Goal: Complete application form

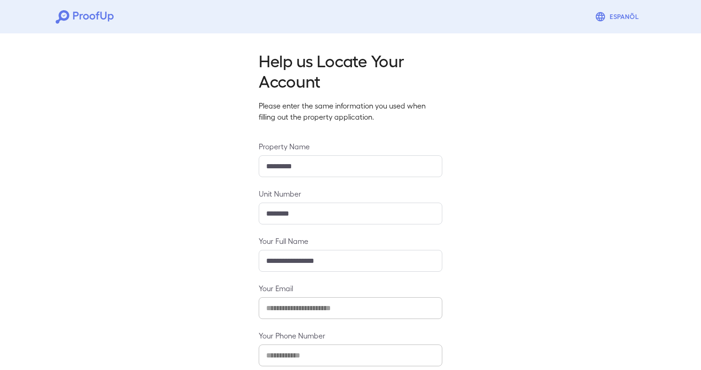
scroll to position [50, 0]
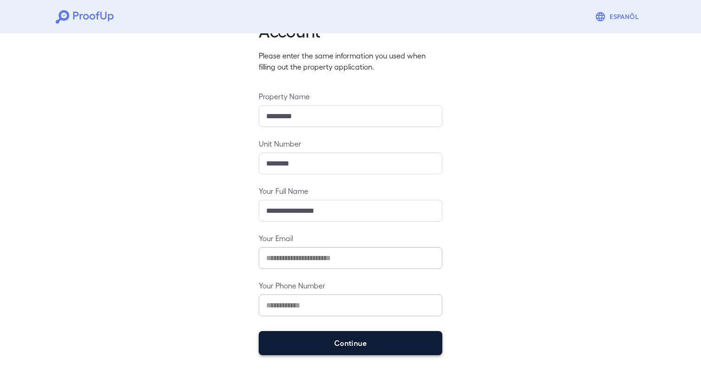
click at [358, 331] on button "Continue" at bounding box center [351, 343] width 184 height 24
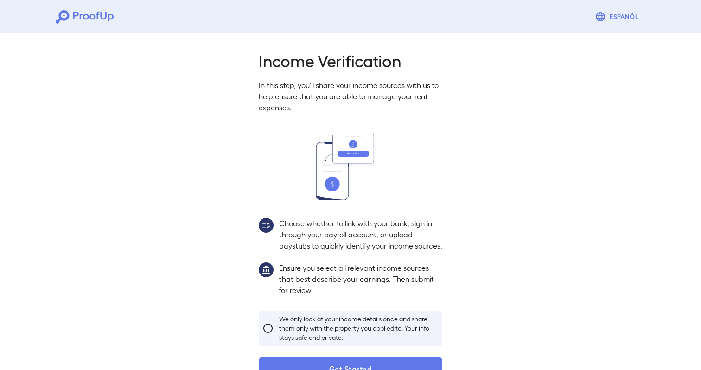
scroll to position [37, 0]
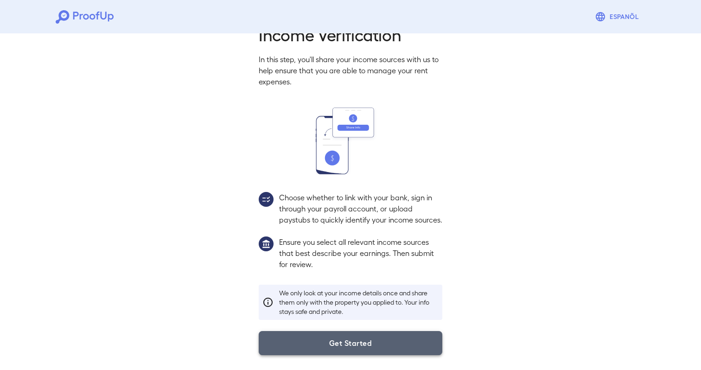
click at [358, 341] on button "Get Started" at bounding box center [351, 343] width 184 height 24
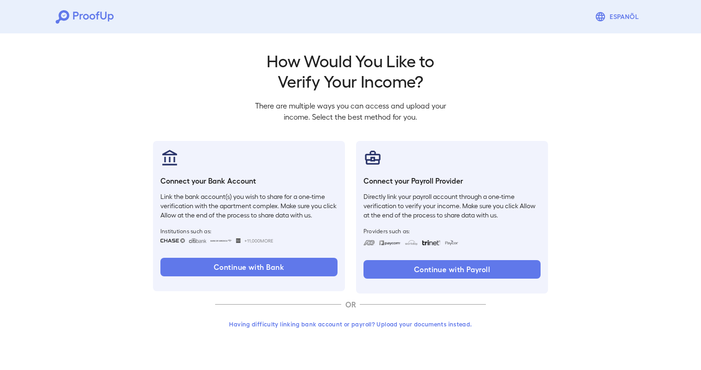
click at [381, 324] on button "Having difficulty linking bank account or payroll? Upload your documents instea…" at bounding box center [350, 324] width 271 height 17
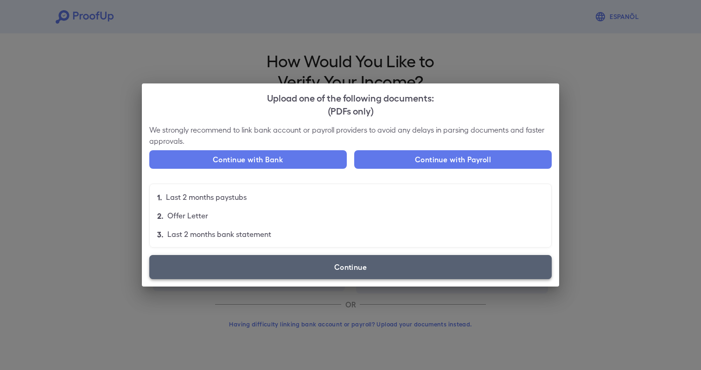
click at [286, 263] on label "Continue" at bounding box center [350, 267] width 402 height 24
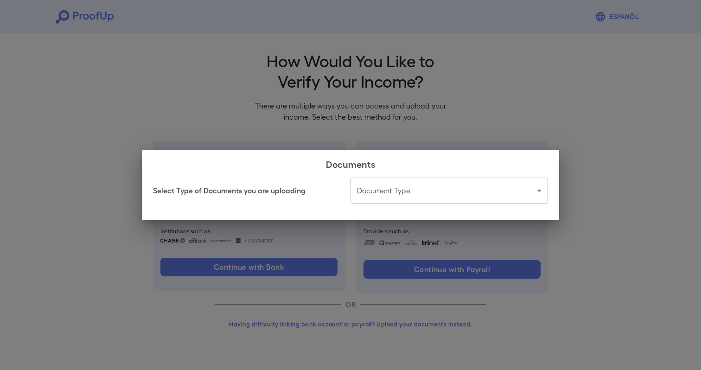
click at [439, 190] on body "Espanõl Go back How Would You Like to Verify Your Income? There are multiple wa…" at bounding box center [350, 177] width 701 height 354
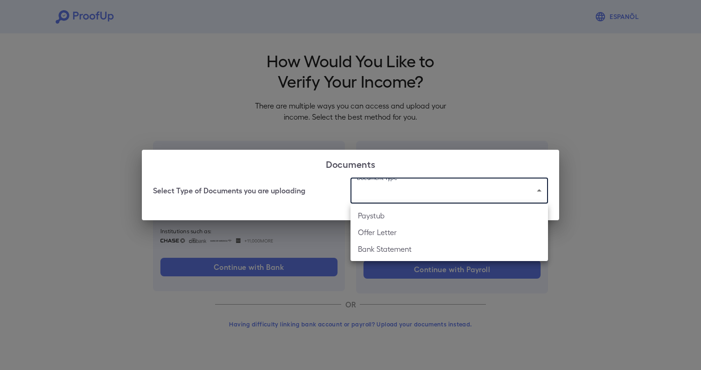
click at [404, 211] on li "Paystub" at bounding box center [448, 215] width 197 height 17
type input "*******"
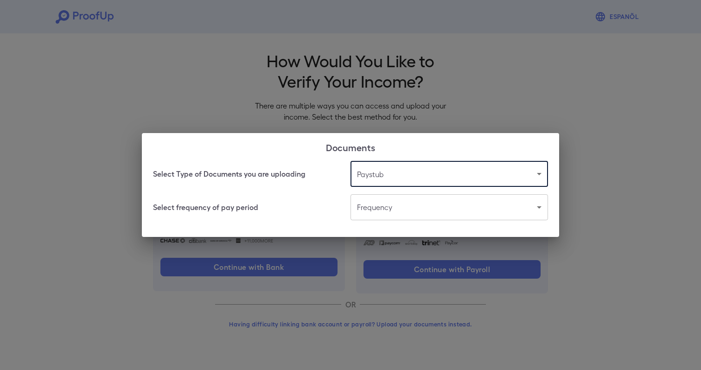
click at [290, 198] on div "Select frequency of pay period Frequency ​ ​" at bounding box center [350, 207] width 395 height 26
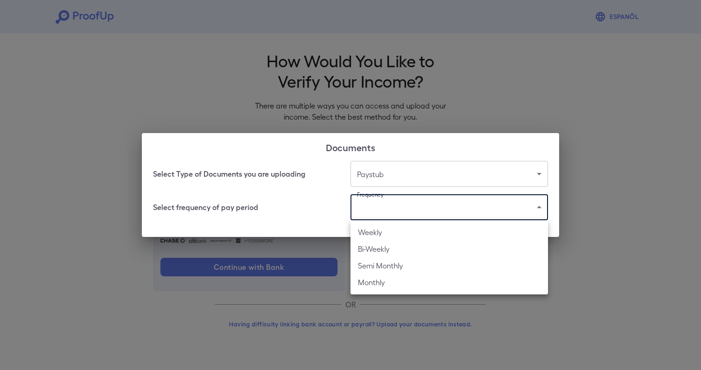
click at [417, 198] on body "Espanõl Go back How Would You Like to Verify Your Income? There are multiple wa…" at bounding box center [350, 177] width 701 height 354
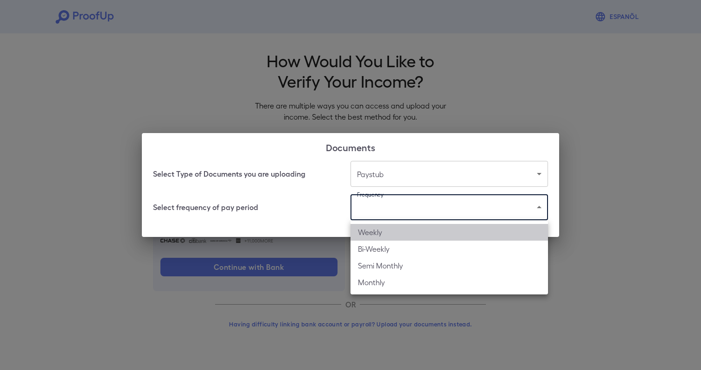
click at [395, 225] on li "Weekly" at bounding box center [448, 232] width 197 height 17
type input "******"
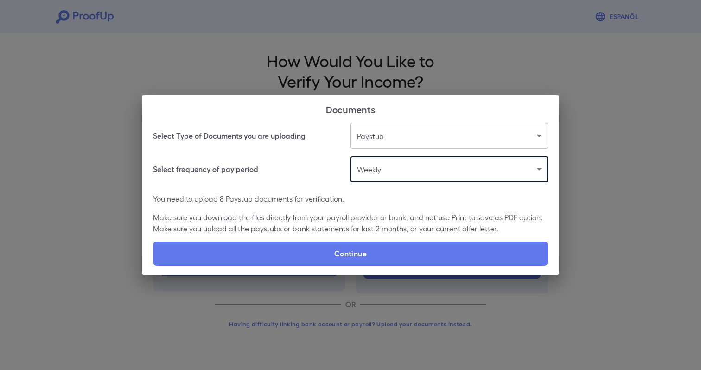
click at [273, 203] on p "You need to upload 8 Paystub documents for verification." at bounding box center [350, 198] width 395 height 11
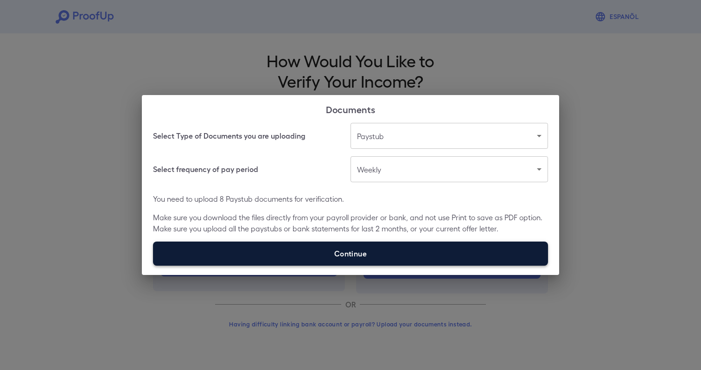
click at [289, 258] on label "Continue" at bounding box center [350, 253] width 395 height 24
click at [153, 265] on input "Continue" at bounding box center [153, 265] width 0 height 0
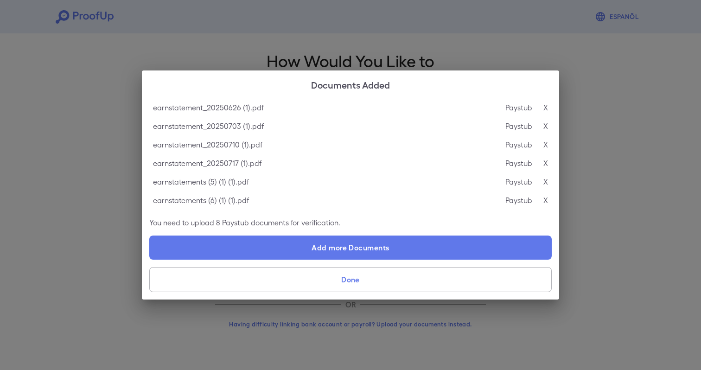
click at [394, 276] on button "Done" at bounding box center [350, 279] width 402 height 25
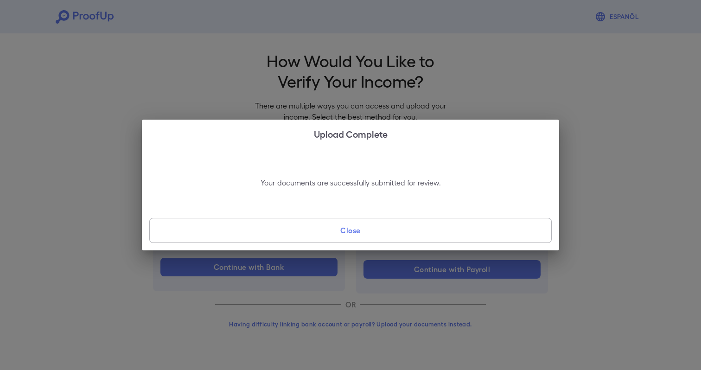
click at [322, 228] on button "Close" at bounding box center [350, 230] width 402 height 25
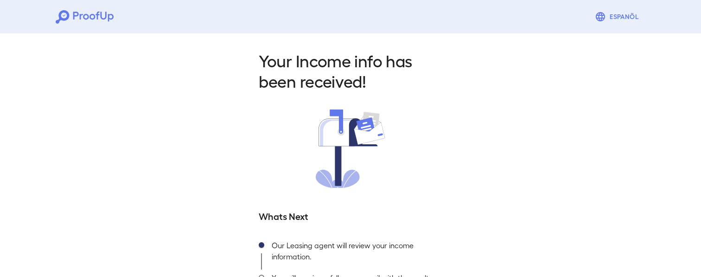
scroll to position [78, 0]
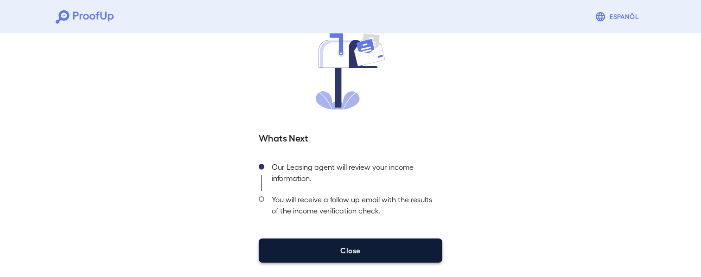
click at [363, 256] on button "Close" at bounding box center [351, 250] width 184 height 24
